Goal: Information Seeking & Learning: Learn about a topic

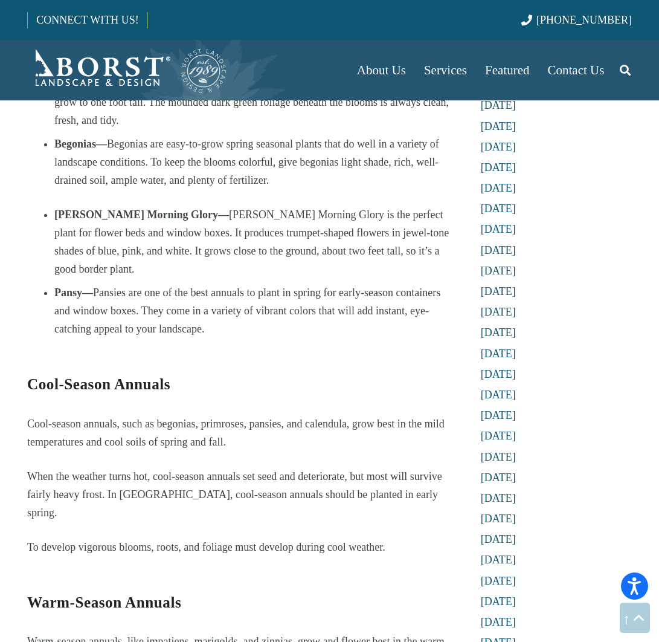
scroll to position [2186, 0]
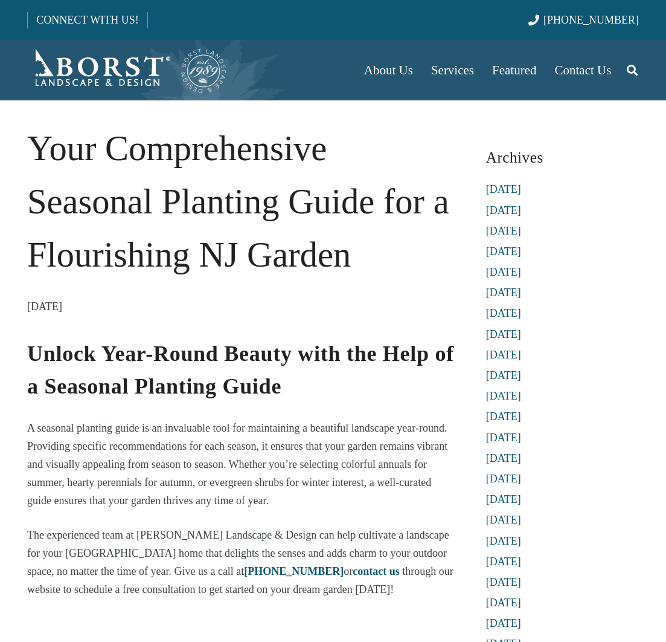
scroll to position [25, 0]
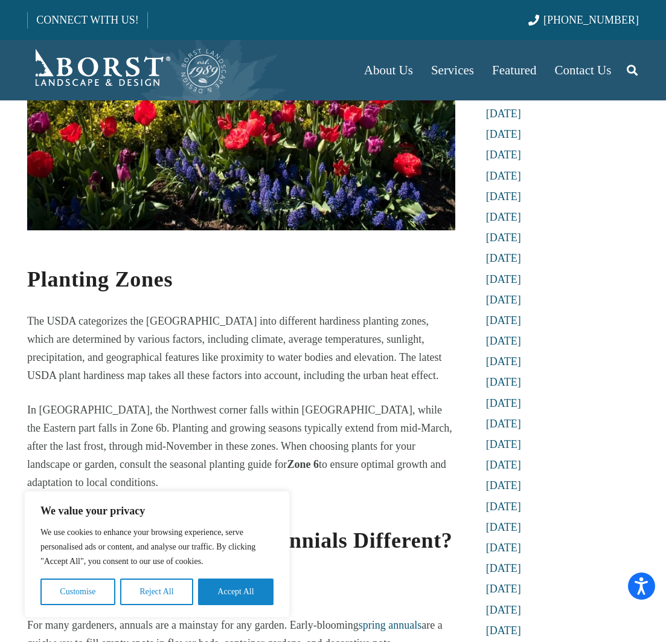
click at [45, 320] on p "The USDA categorizes the [GEOGRAPHIC_DATA] into different hardiness planting zo…" at bounding box center [241, 348] width 428 height 72
drag, startPoint x: 27, startPoint y: 319, endPoint x: 457, endPoint y: 471, distance: 455.7
copy div "The USDA categorizes the United States into different hardiness planting zones,…"
